Goal: Information Seeking & Learning: Learn about a topic

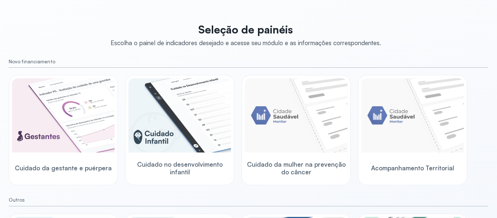
scroll to position [135, 0]
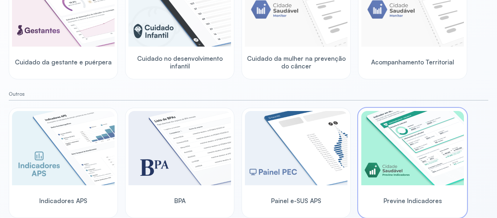
click at [449, 145] on img at bounding box center [413, 148] width 103 height 74
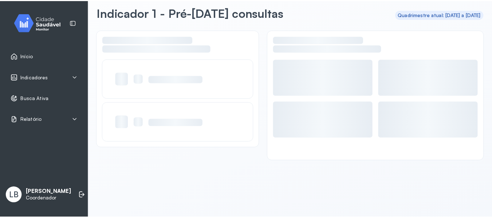
scroll to position [33, 0]
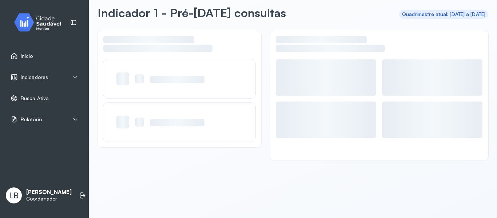
click at [41, 102] on div "Busca Ativa" at bounding box center [44, 98] width 80 height 17
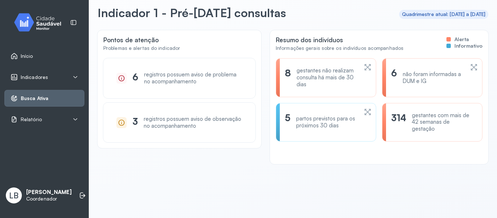
click at [60, 79] on div "Indicadores" at bounding box center [45, 77] width 68 height 7
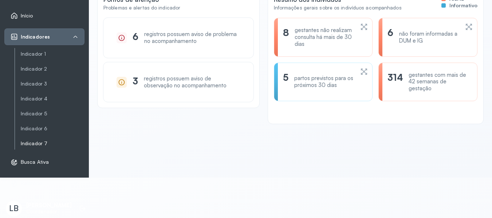
scroll to position [42, 0]
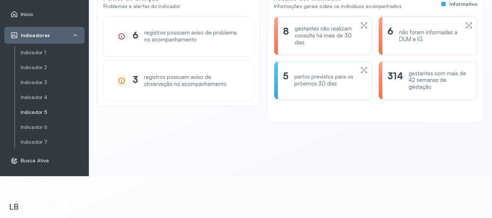
click at [41, 111] on link "Indicador 5" at bounding box center [53, 112] width 64 height 6
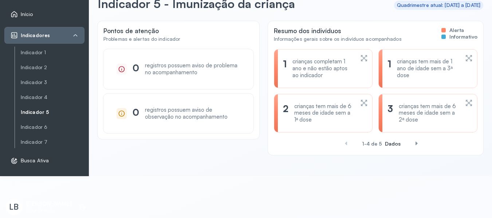
click at [411, 146] on span at bounding box center [417, 144] width 12 height 12
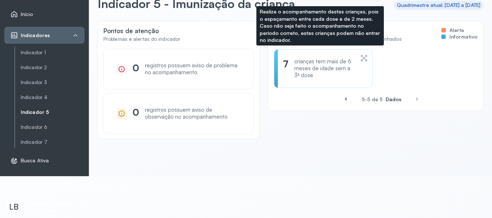
click at [316, 56] on div "7 crianças tem mais de 6 meses de idade sem a 3ª dose" at bounding box center [323, 68] width 99 height 39
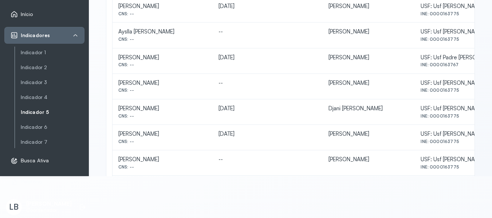
scroll to position [32, 0]
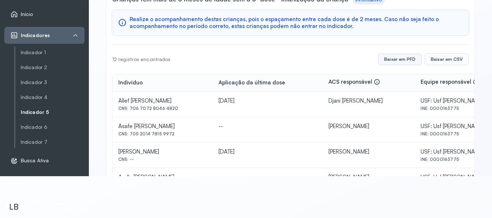
click at [408, 58] on button "Baixar em PFD" at bounding box center [400, 60] width 44 height 12
click at [430, 63] on button "Baixar em CSV" at bounding box center [447, 60] width 44 height 12
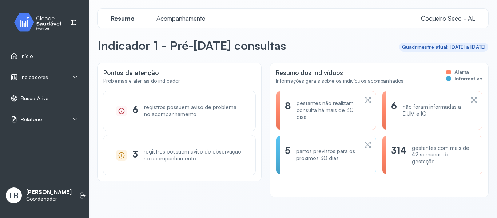
click at [42, 73] on div "Indicadores" at bounding box center [44, 77] width 80 height 17
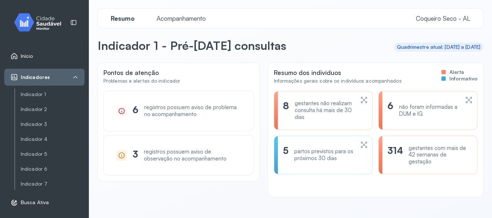
click at [51, 58] on link "Início" at bounding box center [45, 55] width 68 height 7
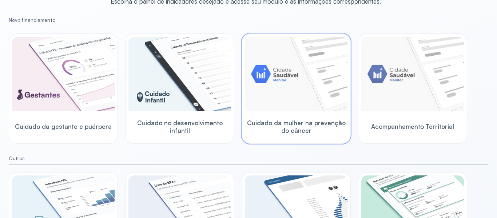
scroll to position [73, 0]
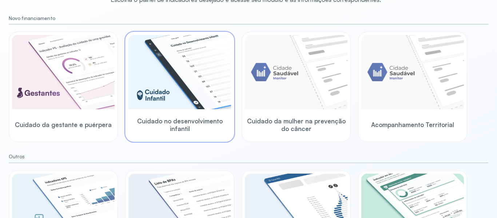
click at [199, 99] on img at bounding box center [180, 72] width 103 height 74
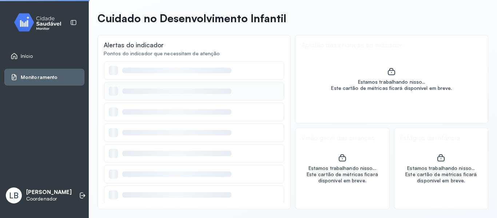
scroll to position [28, 0]
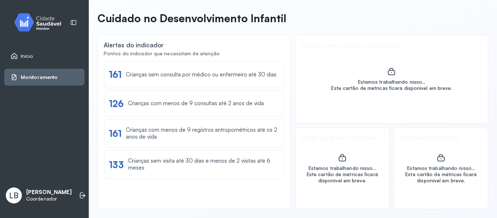
click at [40, 73] on div "Monitoramento" at bounding box center [44, 77] width 80 height 17
click at [31, 54] on span "Início" at bounding box center [27, 56] width 12 height 6
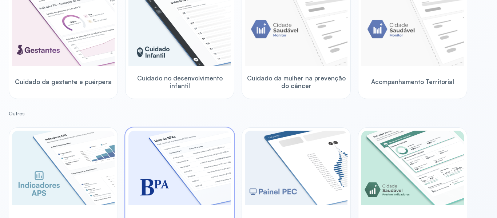
scroll to position [135, 0]
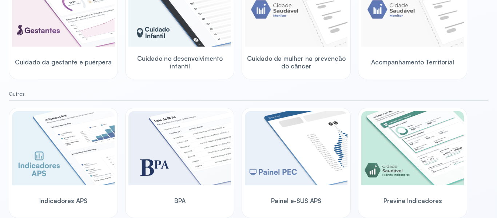
click at [97, 150] on img at bounding box center [63, 148] width 103 height 74
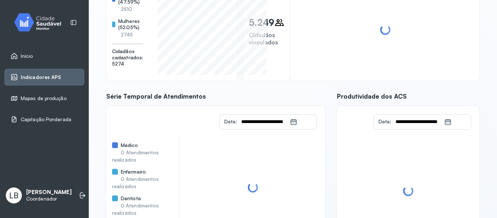
scroll to position [26, 0]
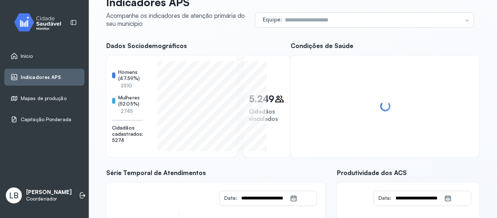
click at [370, 9] on div "Equipe Todas as equipes USF DONA ZEZA USF [PERSON_NAME] [DEMOGRAPHIC_DATA] PADR…" at bounding box center [365, 12] width 230 height 32
click at [371, 15] on input "text" at bounding box center [372, 20] width 180 height 15
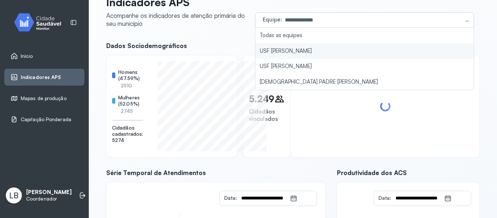
click at [278, 54] on div "**********" at bounding box center [293, 162] width 374 height 333
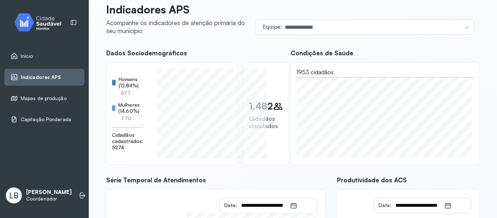
scroll to position [8, 0]
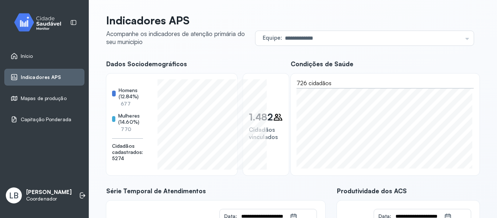
click at [49, 82] on div "Indicadores APS" at bounding box center [44, 77] width 80 height 17
click at [330, 40] on input "**********" at bounding box center [372, 38] width 180 height 15
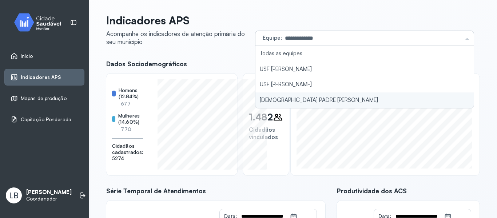
type input "**********"
click at [305, 101] on div "**********" at bounding box center [293, 180] width 374 height 333
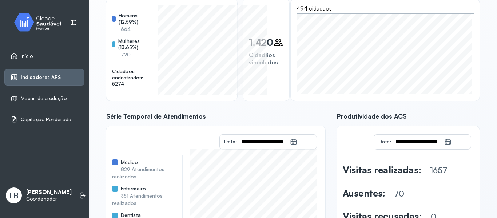
scroll to position [154, 0]
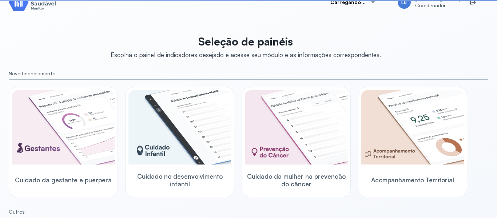
scroll to position [135, 0]
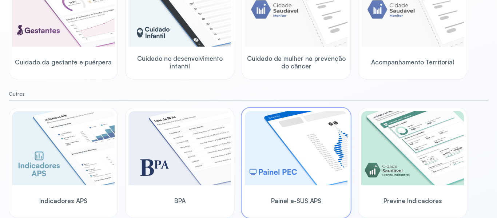
click at [283, 164] on img at bounding box center [296, 148] width 103 height 74
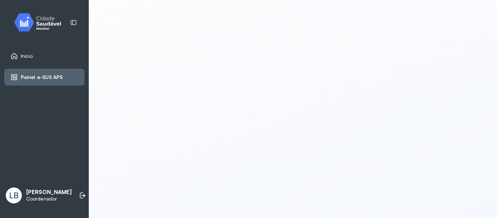
scroll to position [1, 0]
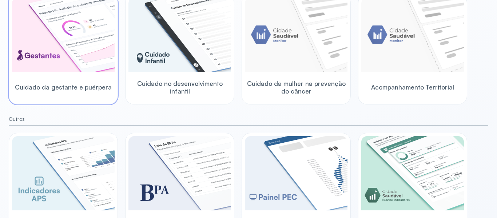
scroll to position [99, 0]
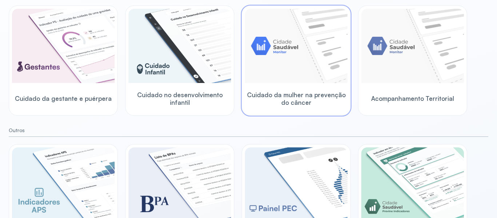
click at [319, 62] on img at bounding box center [296, 46] width 103 height 74
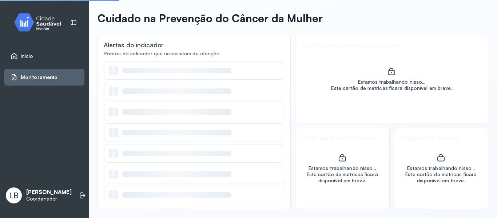
scroll to position [28, 0]
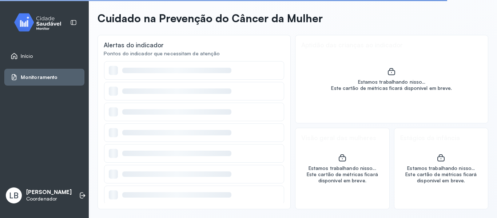
click at [15, 52] on icon at bounding box center [14, 55] width 7 height 7
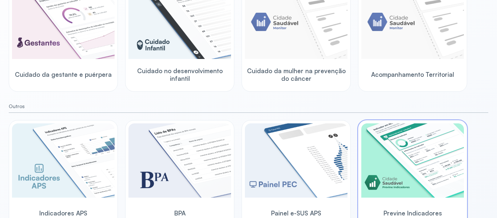
scroll to position [135, 0]
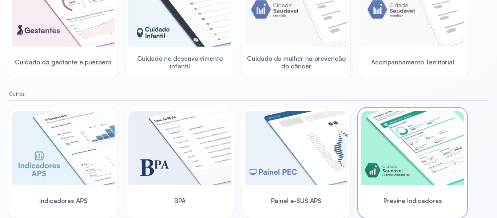
click at [399, 149] on img at bounding box center [413, 148] width 103 height 74
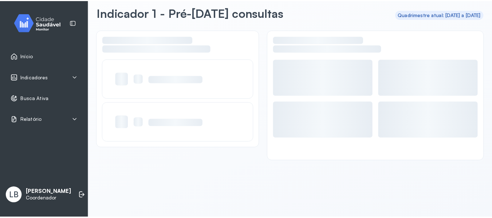
scroll to position [33, 0]
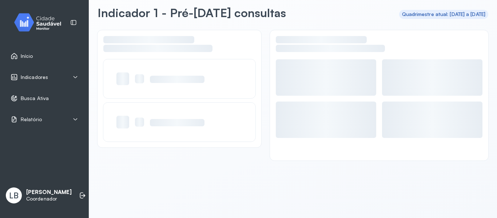
click at [63, 76] on div "Indicadores" at bounding box center [45, 77] width 68 height 7
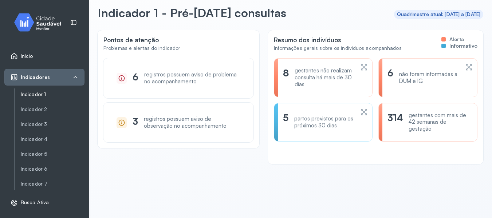
click at [44, 93] on link "Indicador 1" at bounding box center [53, 94] width 64 height 6
click at [31, 156] on link "Indicador 5" at bounding box center [53, 154] width 64 height 6
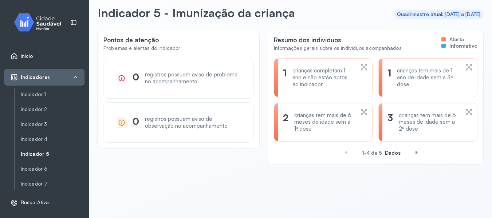
click at [412, 150] on span at bounding box center [417, 153] width 12 height 12
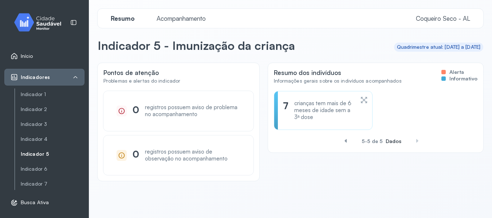
scroll to position [33, 0]
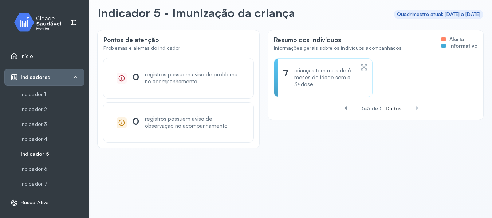
click at [345, 109] on span at bounding box center [346, 108] width 12 height 12
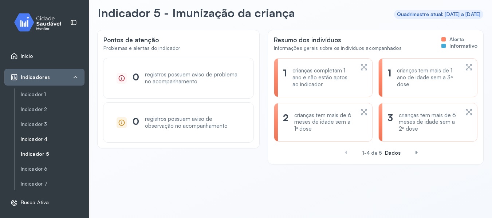
click at [24, 142] on link "Indicador 4" at bounding box center [53, 139] width 64 height 6
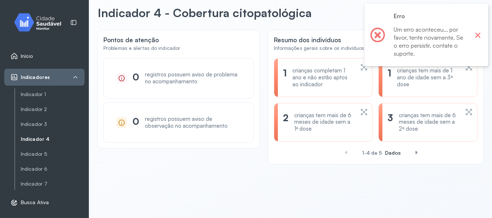
click at [480, 36] on button "×" at bounding box center [477, 34] width 9 height 9
